Goal: Task Accomplishment & Management: Manage account settings

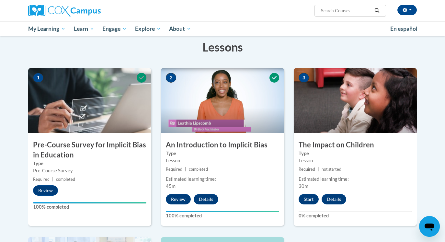
scroll to position [131, 0]
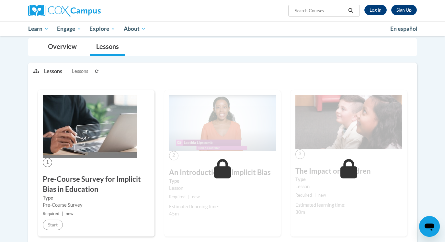
scroll to position [61, 0]
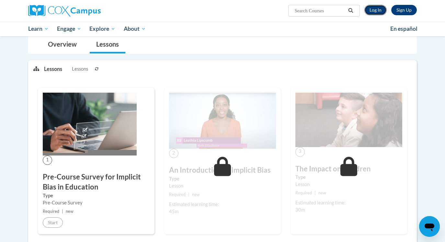
click at [380, 13] on link "Log In" at bounding box center [376, 10] width 22 height 10
